Goal: Navigation & Orientation: Find specific page/section

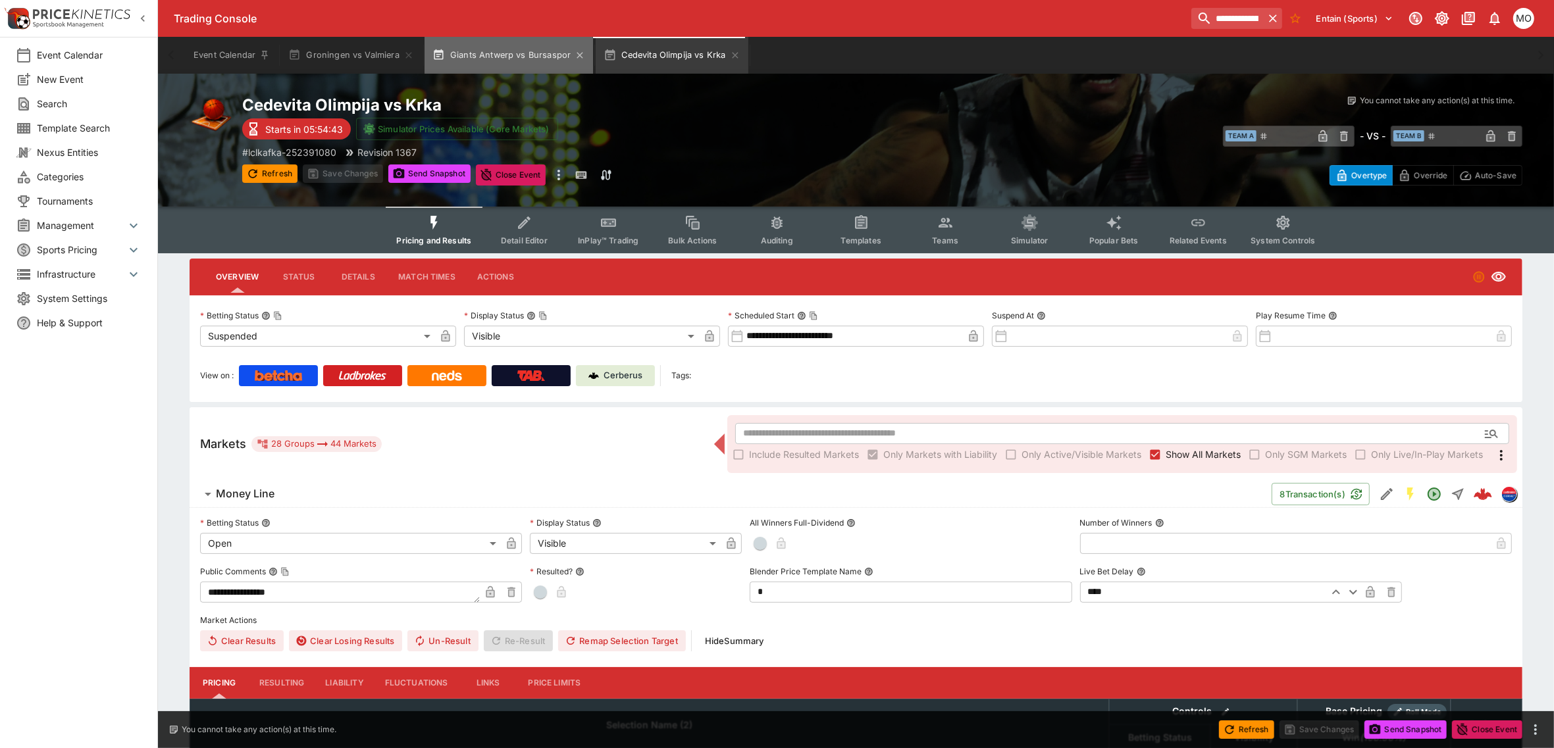
click at [497, 64] on button "Giants Antwerp vs Bursaspor" at bounding box center [509, 55] width 169 height 37
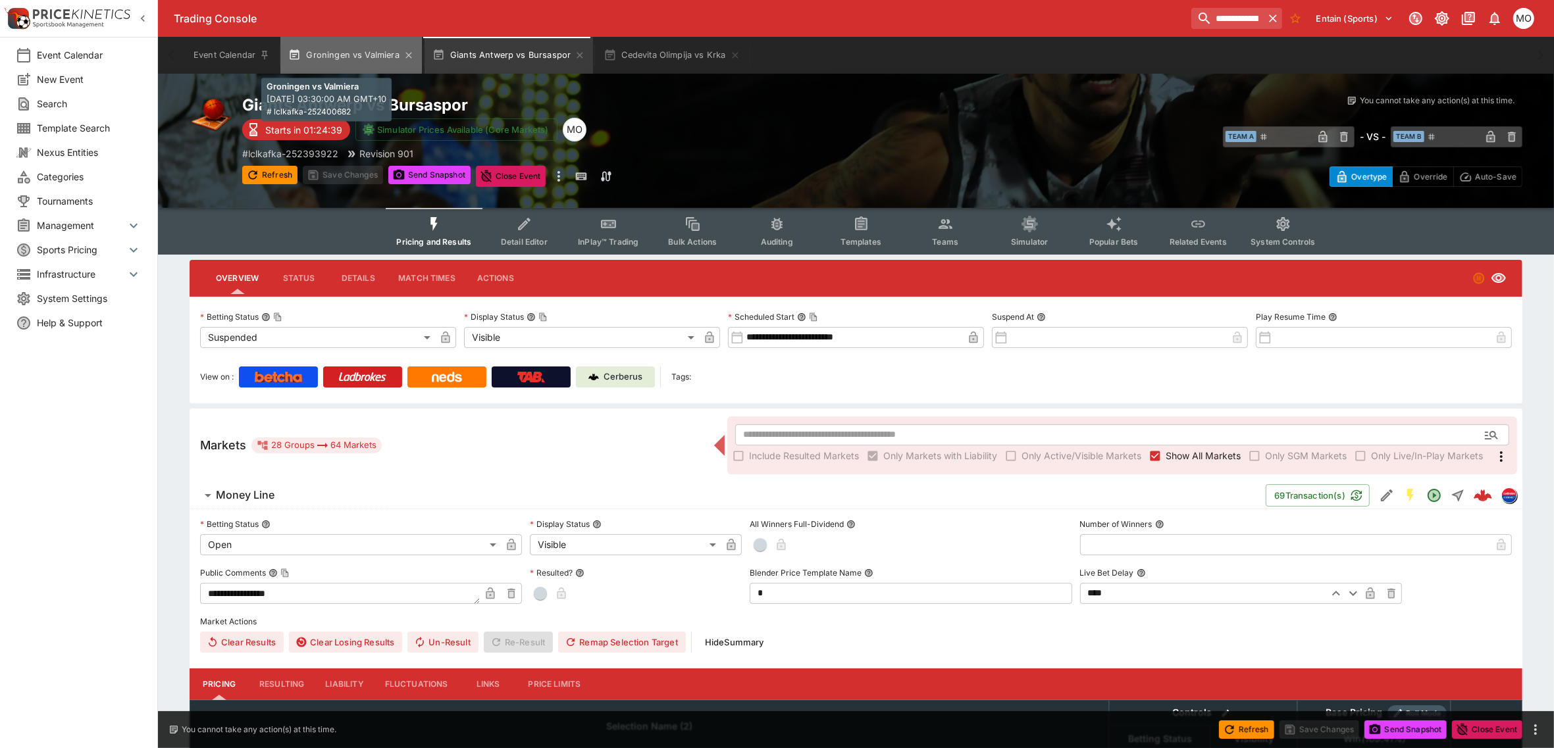
click at [341, 55] on button "Groningen vs Valmiera" at bounding box center [351, 55] width 142 height 37
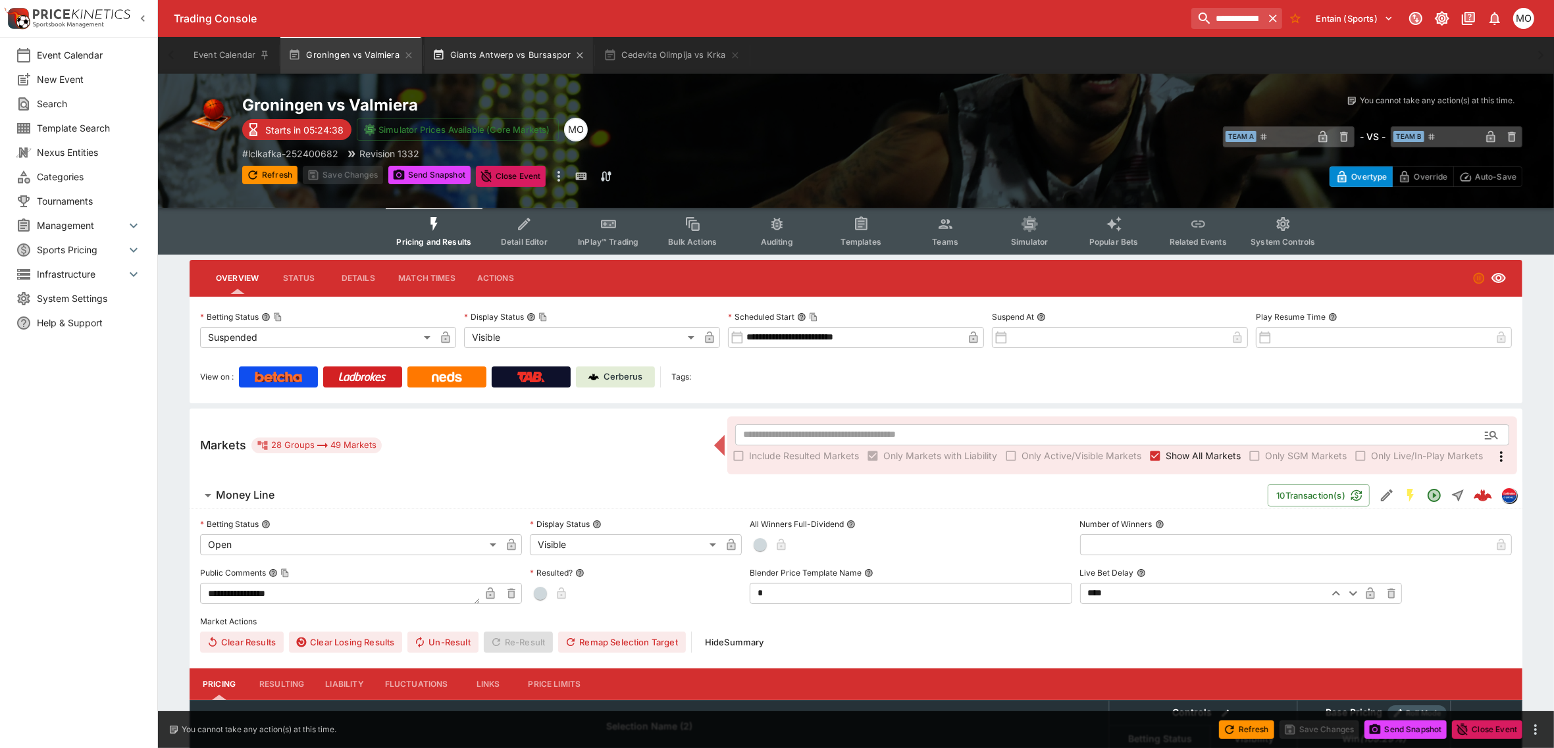
click at [472, 51] on button "Giants Antwerp vs Bursaspor" at bounding box center [509, 55] width 169 height 37
click at [328, 57] on button "Groningen vs Valmiera" at bounding box center [351, 55] width 142 height 37
click at [650, 57] on button "Cedevita Olimpija vs Krka" at bounding box center [672, 55] width 152 height 37
